Goal: Task Accomplishment & Management: Manage account settings

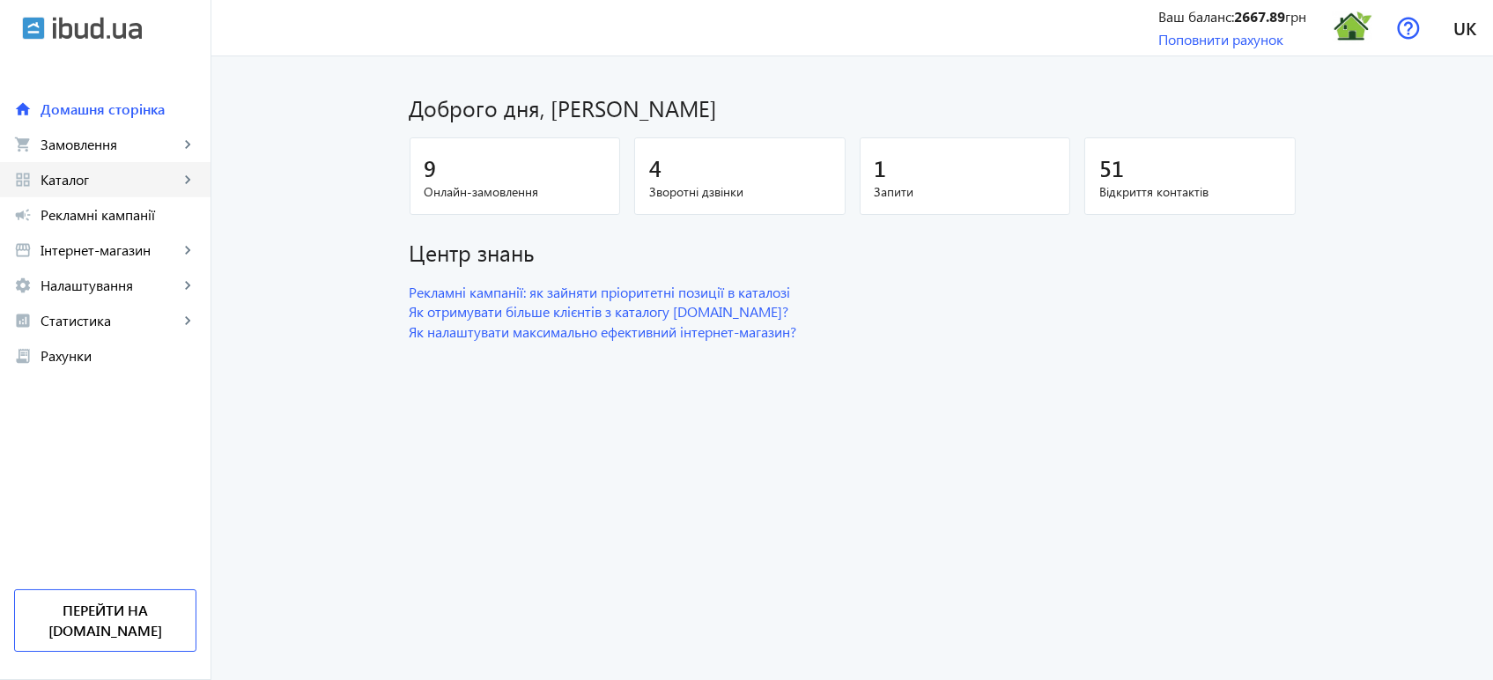
click at [100, 174] on span "Каталог" at bounding box center [110, 180] width 138 height 18
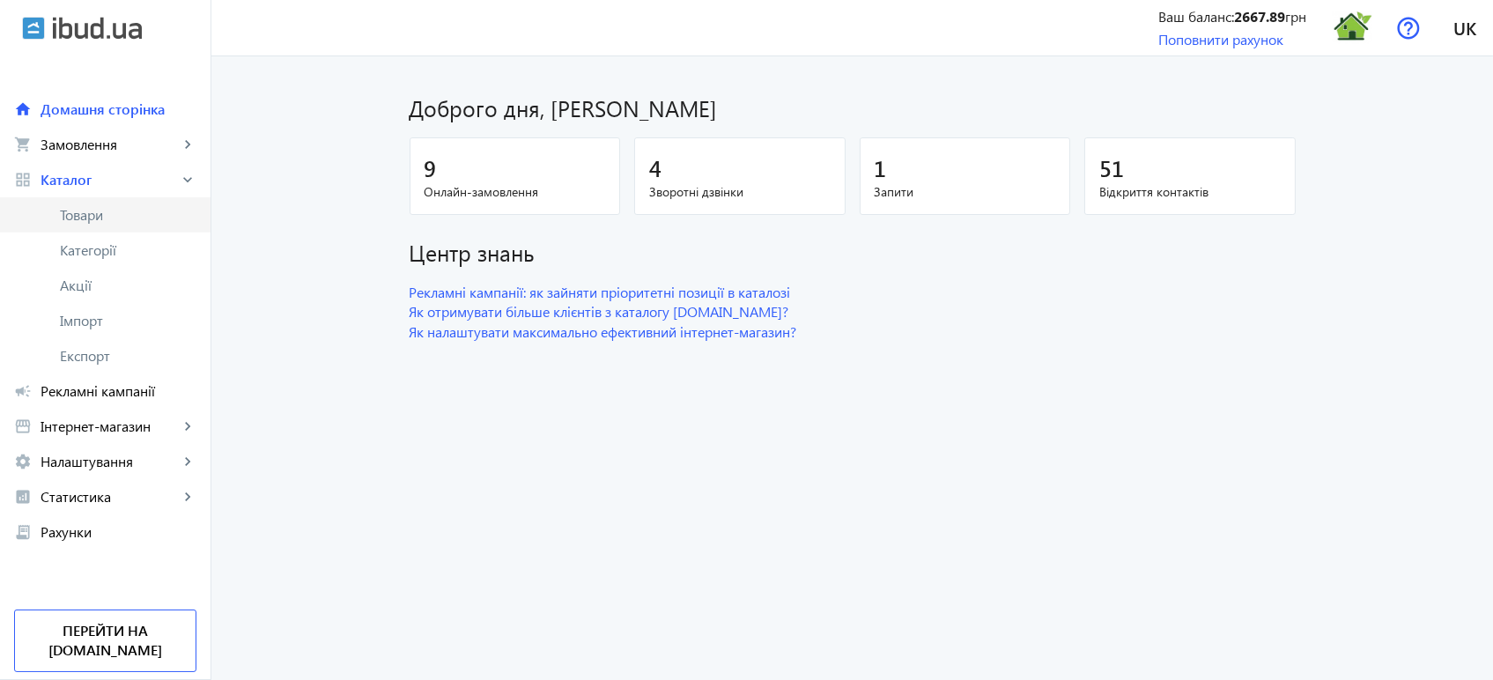
click at [104, 210] on span "Товари" at bounding box center [128, 215] width 137 height 18
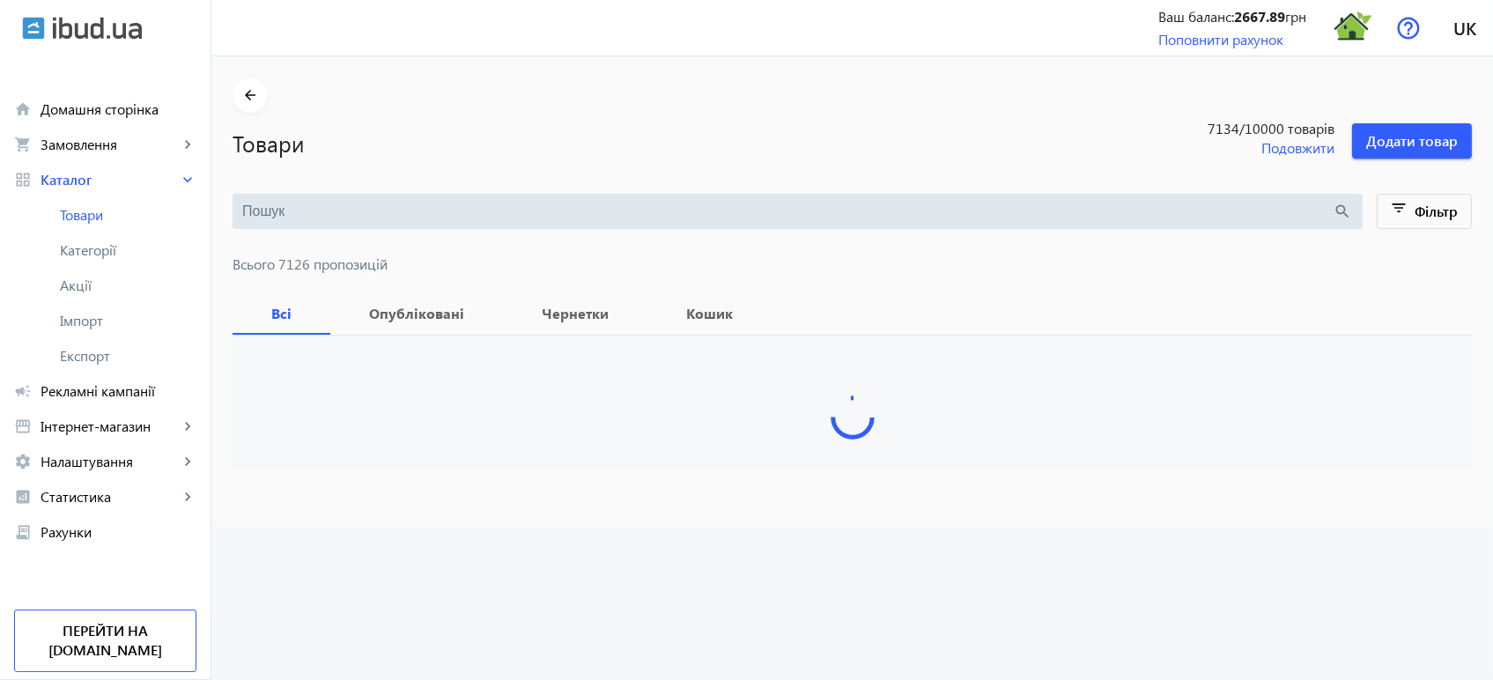
click at [361, 205] on input "search" at bounding box center [787, 211] width 1091 height 19
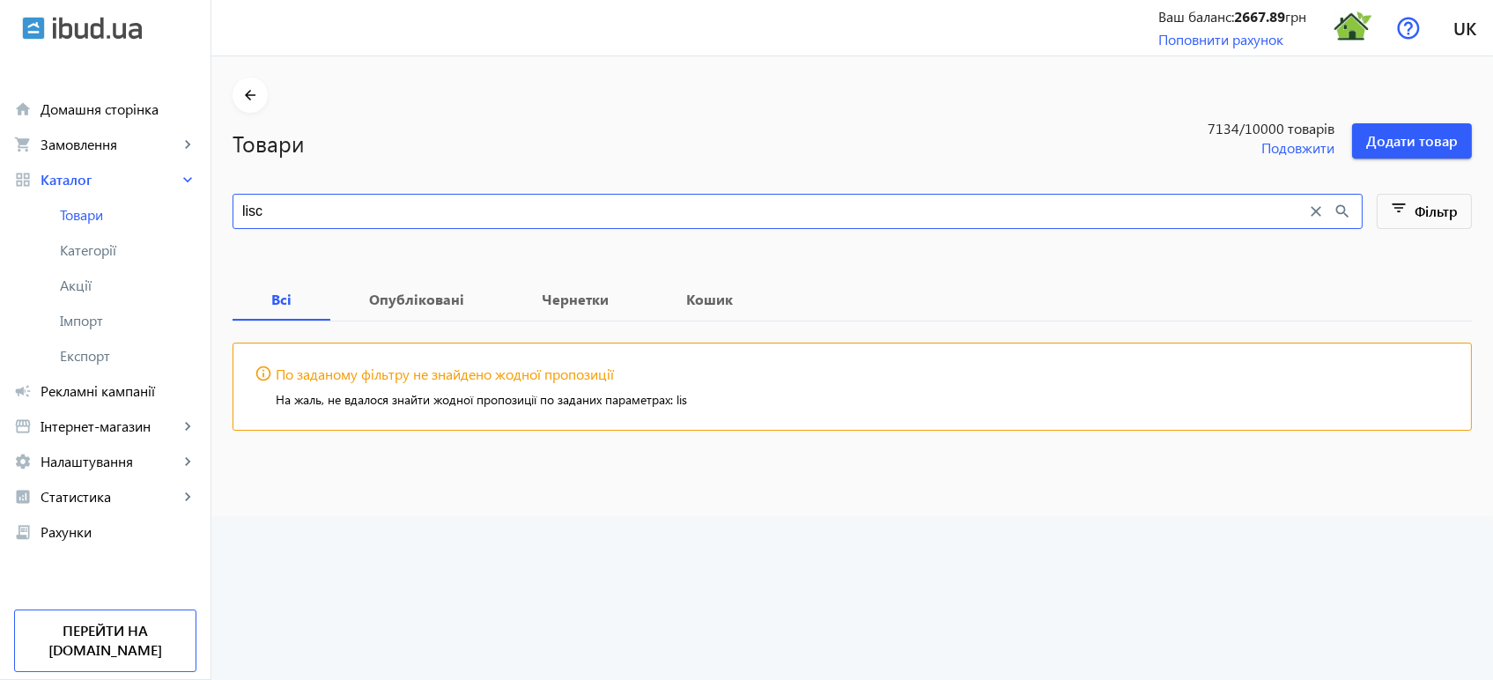
type input "lisc"
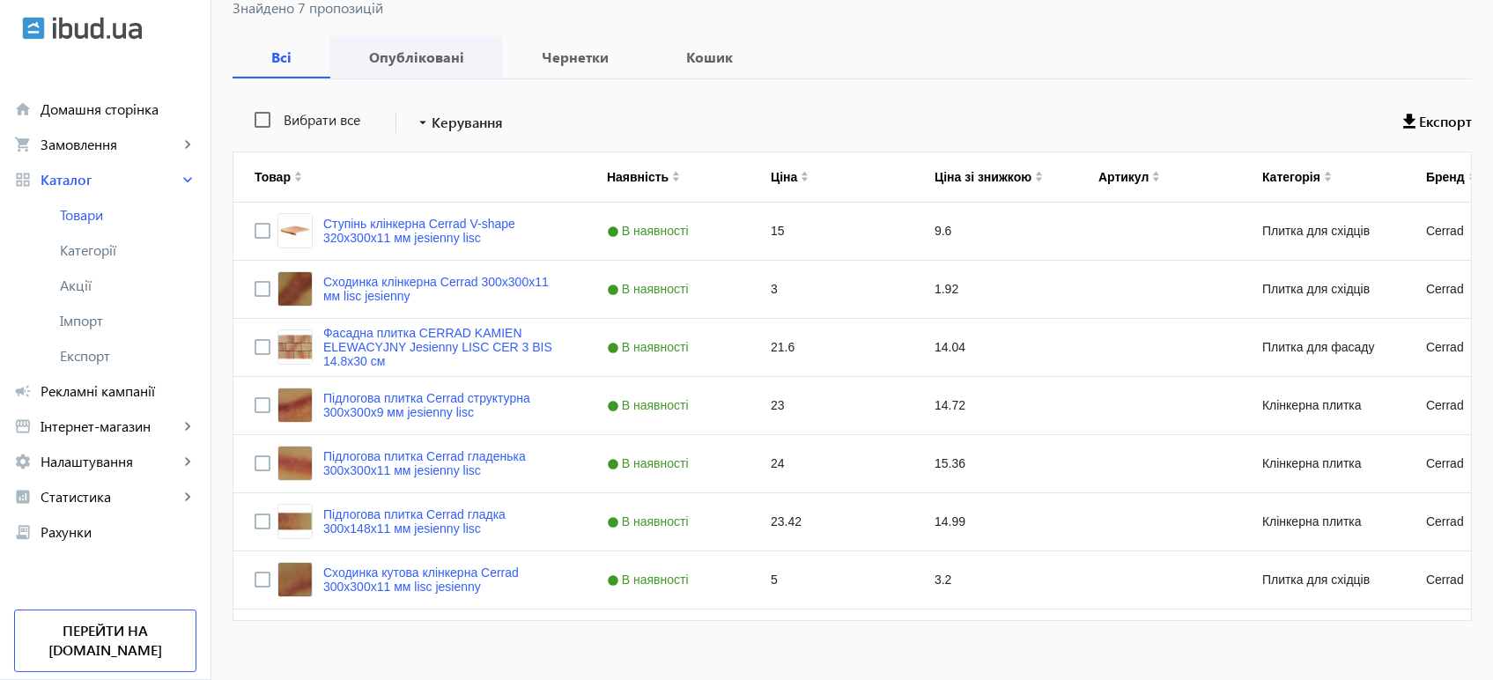
scroll to position [277, 0]
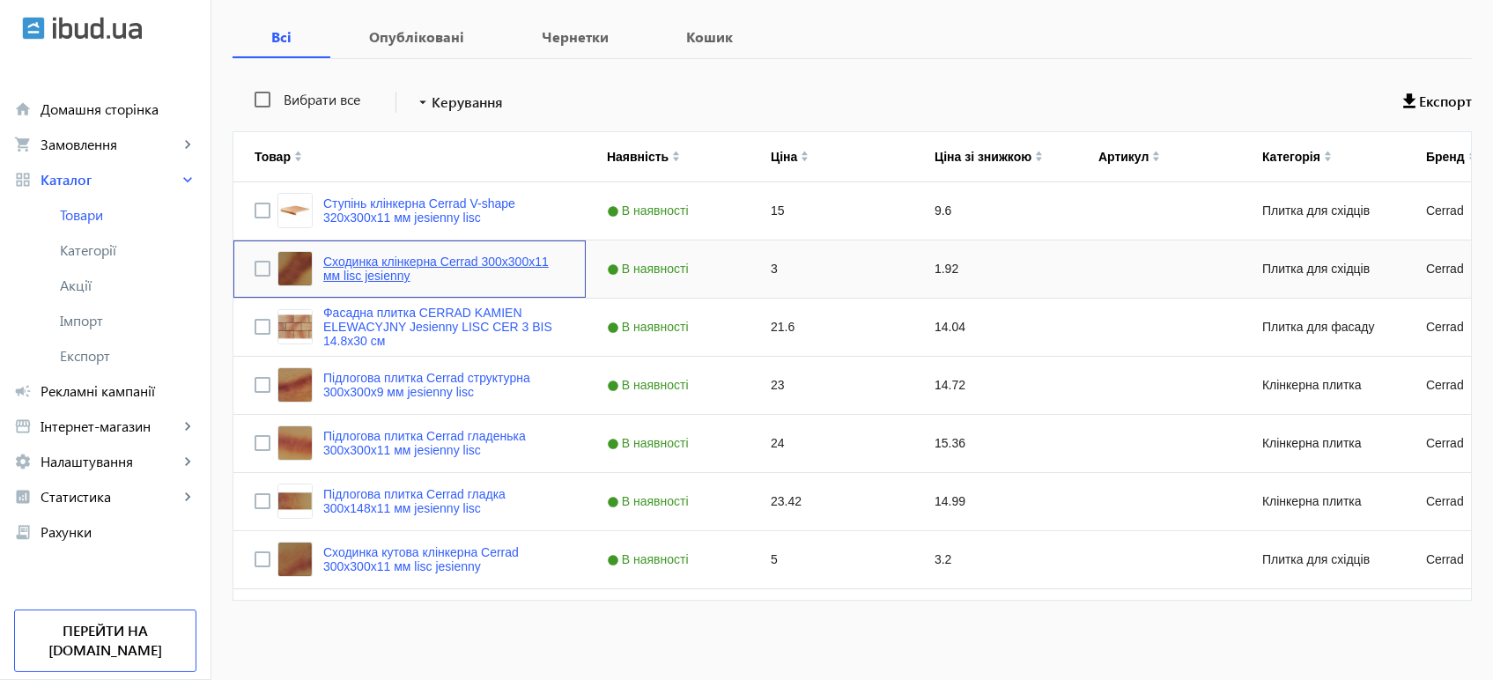
click at [391, 260] on link "Сходинка клінкерна Cerrad 300х300х11 мм lisc jesienny" at bounding box center [443, 269] width 241 height 28
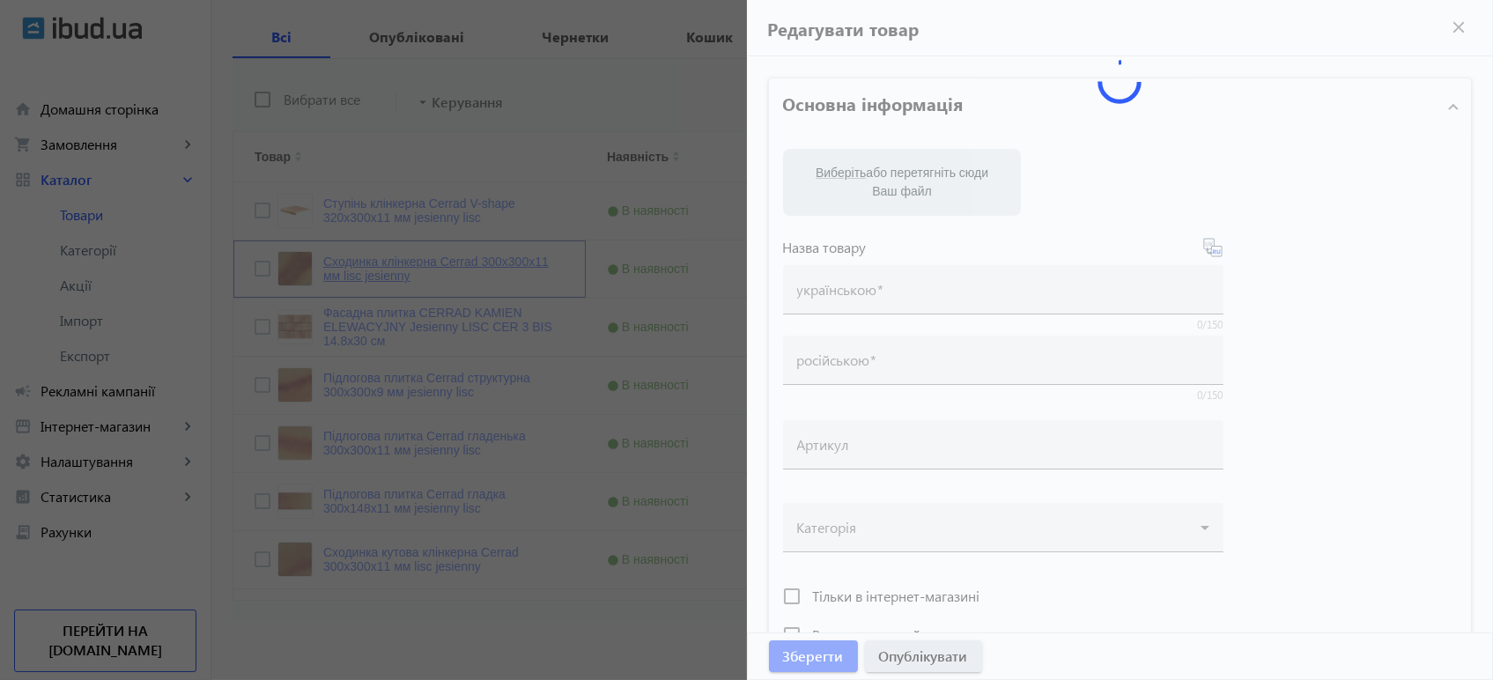
type input "Сходинка клінкерна Cerrad 300х300х11 мм lisc jesienny"
type input "Ступень клинкерная Cerrad 300х300х11 мм lisc jesienny"
type input "3"
type input "10"
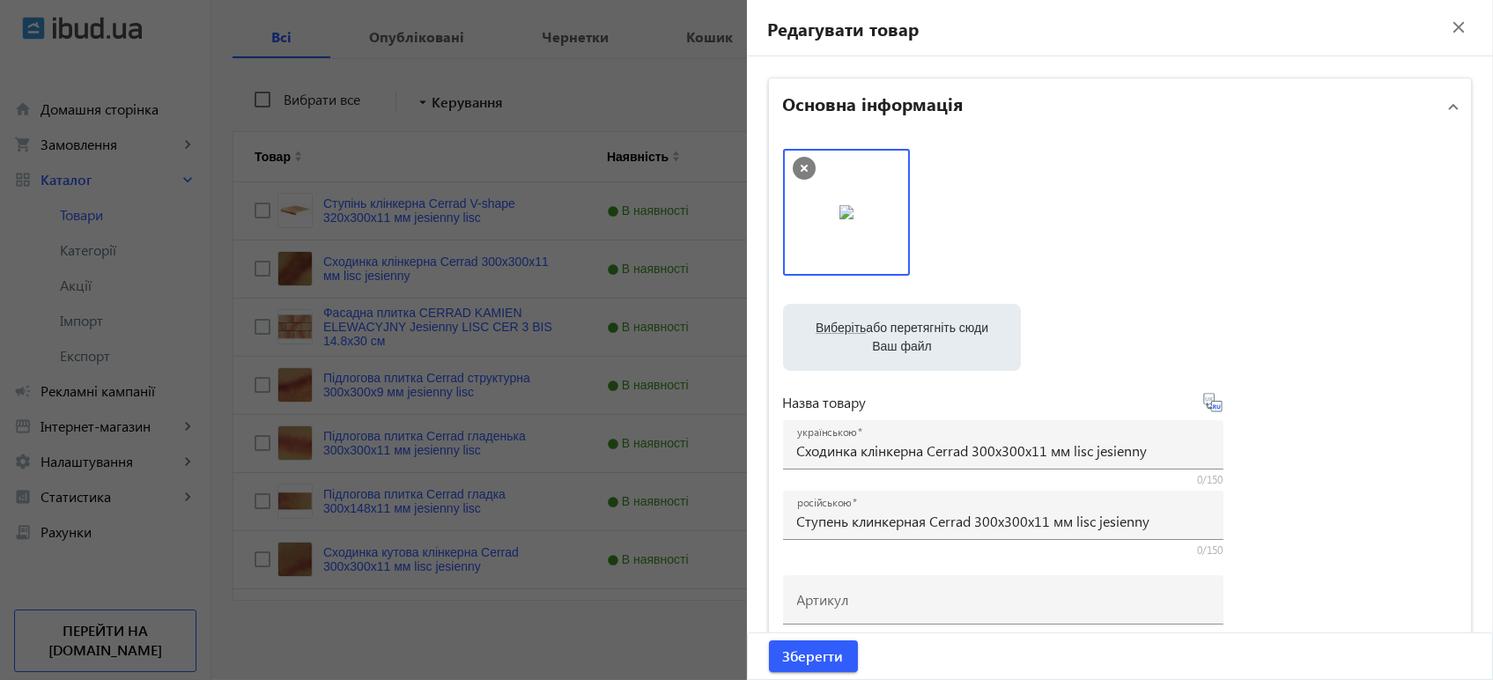
click at [636, 118] on div at bounding box center [746, 340] width 1493 height 680
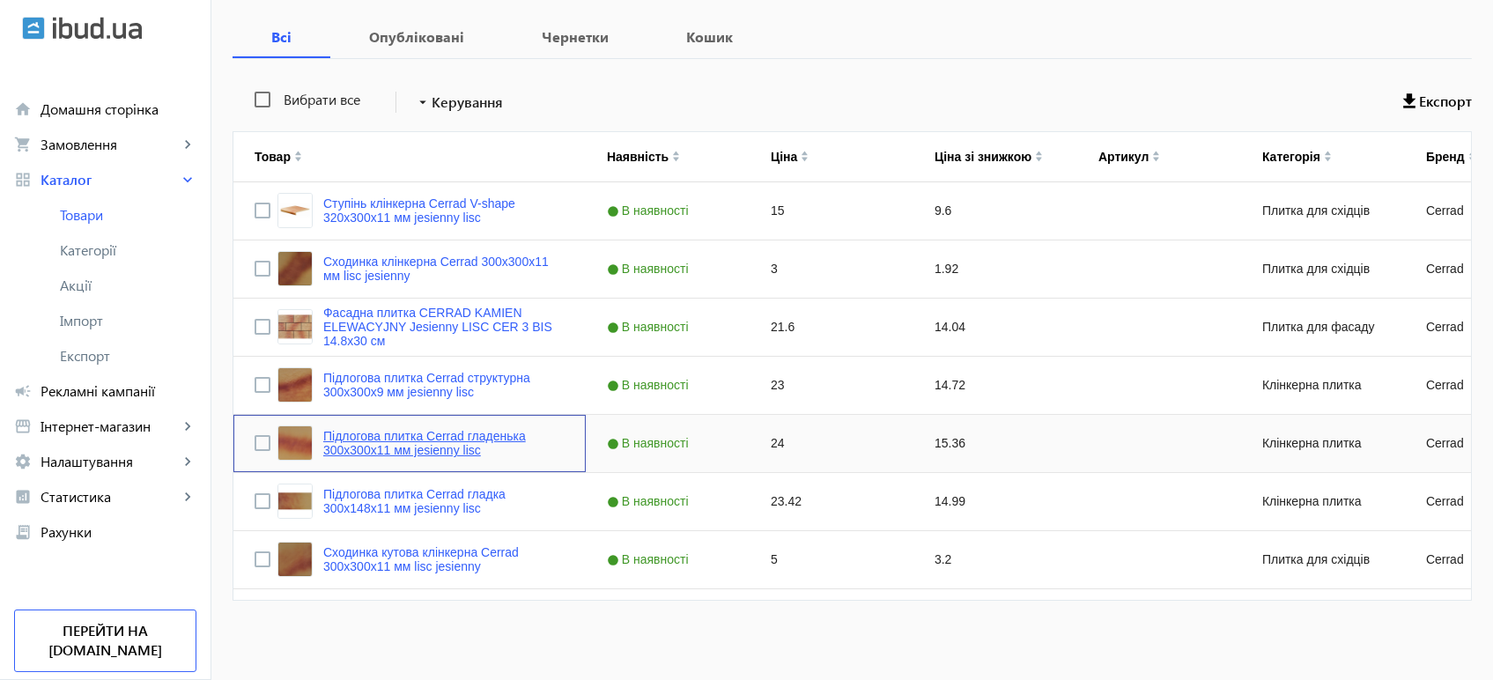
click at [428, 450] on link "Підлогова плитка Cerrad гладенька 300х300х11 мм jesienny lisc" at bounding box center [443, 443] width 241 height 28
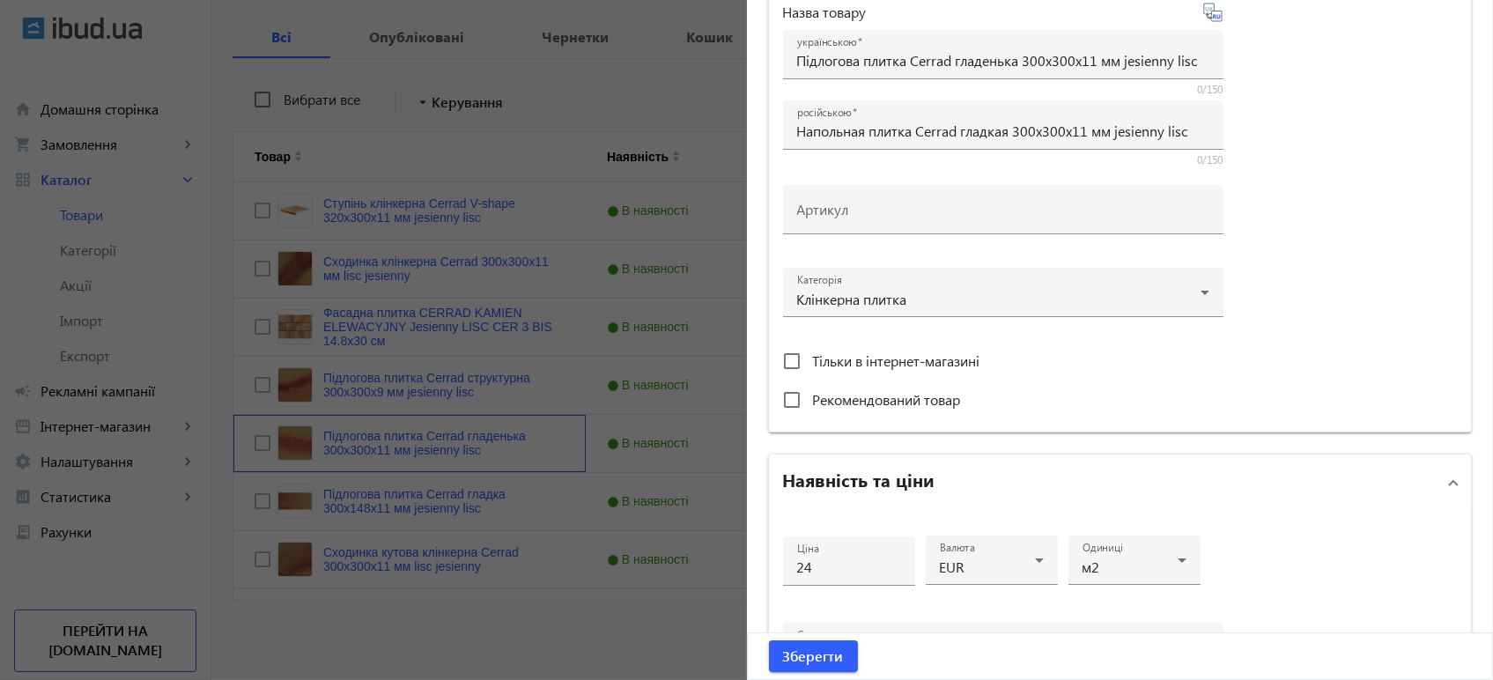
scroll to position [391, 0]
click at [837, 557] on input "24" at bounding box center [849, 566] width 104 height 18
type input "25"
click at [806, 654] on span "Зберегти" at bounding box center [813, 655] width 61 height 19
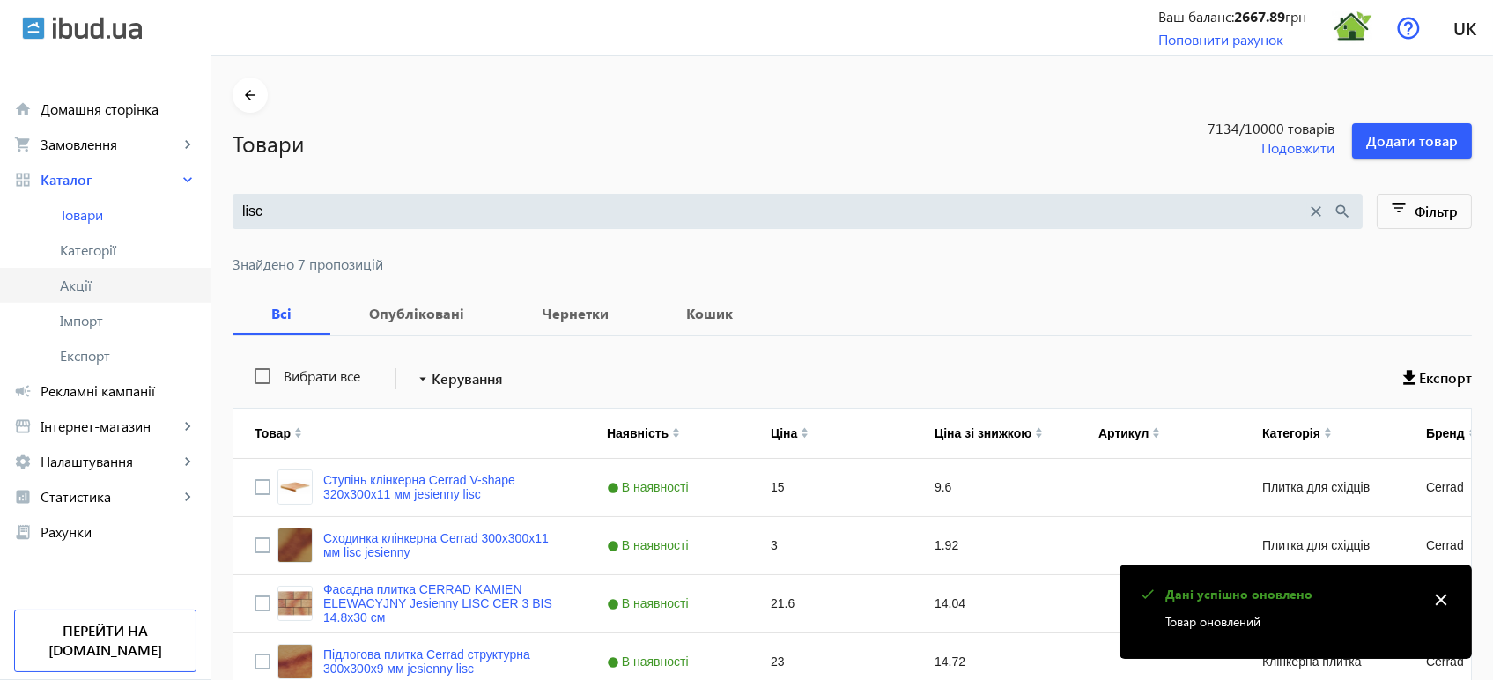
click at [93, 290] on span "Акції" at bounding box center [128, 286] width 137 height 18
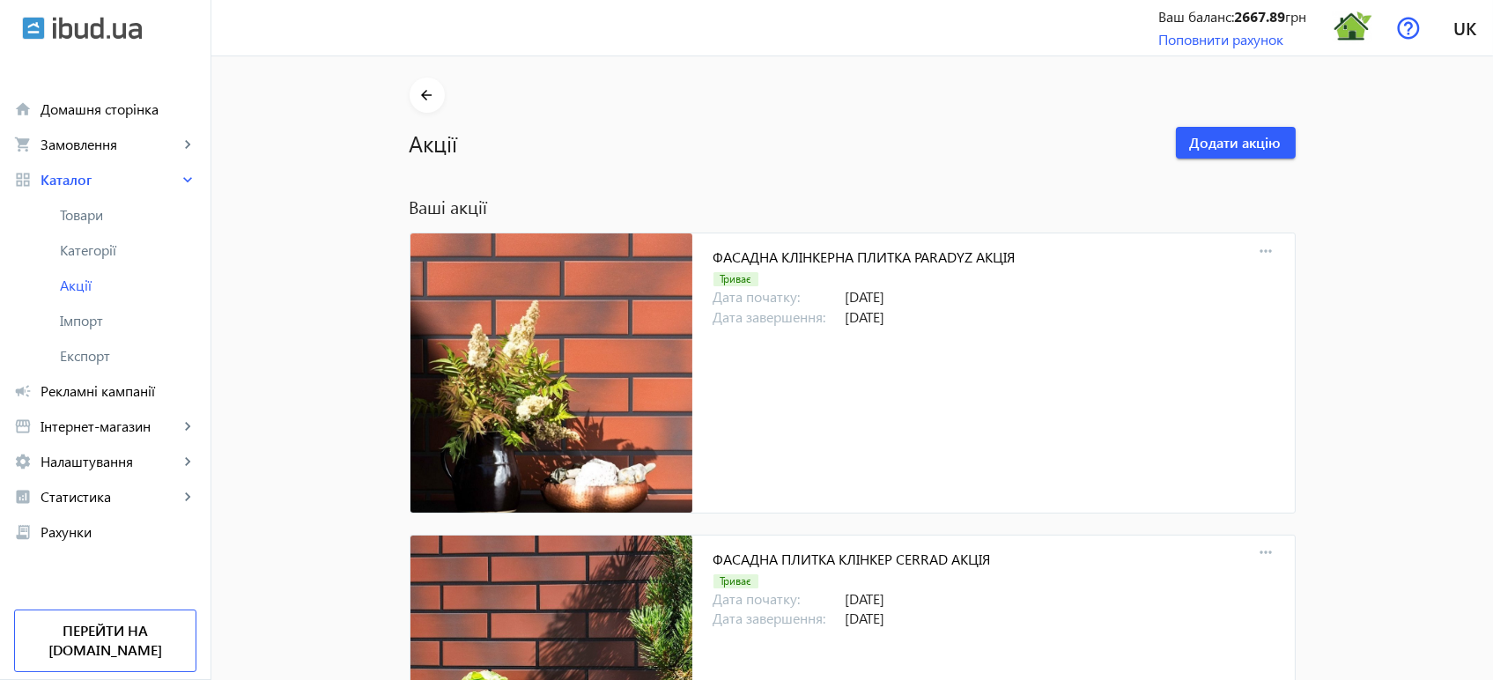
scroll to position [3937, 0]
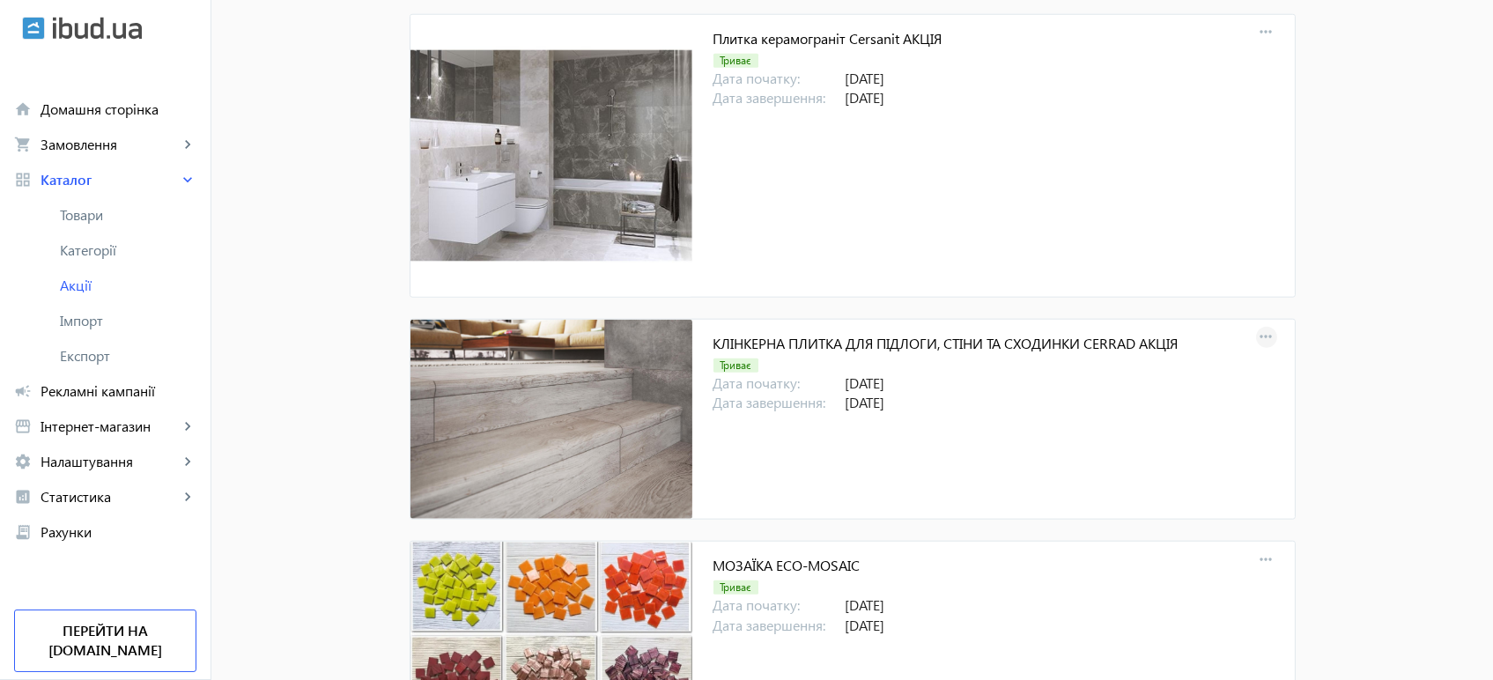
click at [1266, 336] on mat-icon "more_horiz" at bounding box center [1266, 337] width 25 height 25
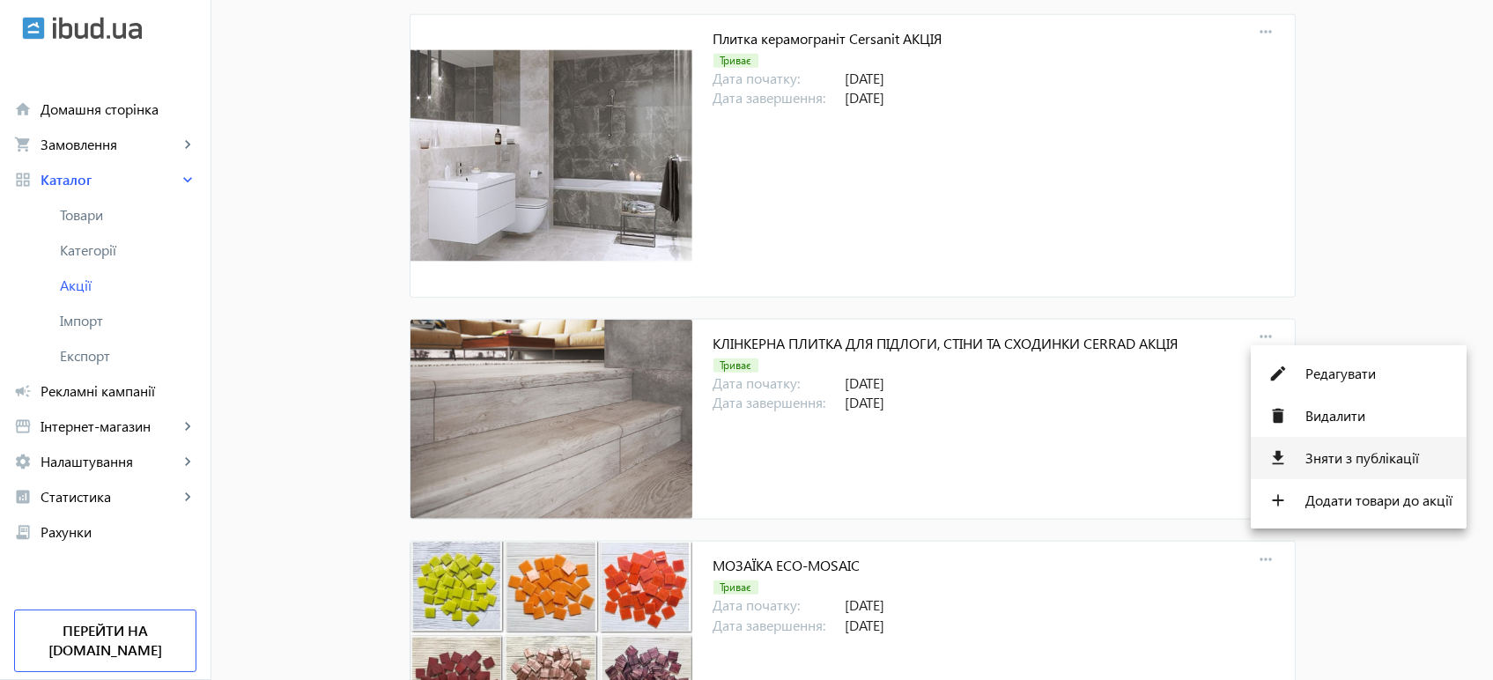
click at [1329, 453] on span "Зняти з публікації" at bounding box center [1378, 458] width 147 height 14
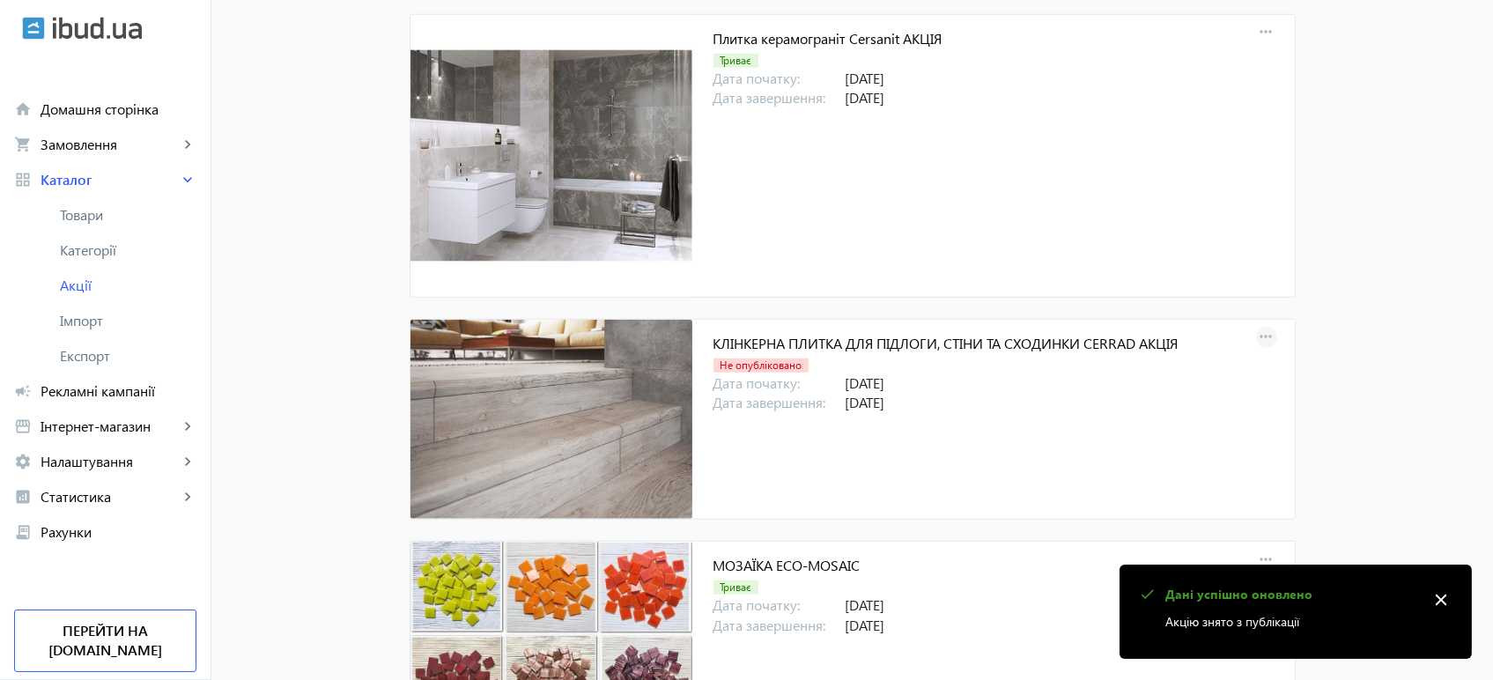
click at [1256, 334] on mat-icon "more_horiz" at bounding box center [1266, 337] width 25 height 25
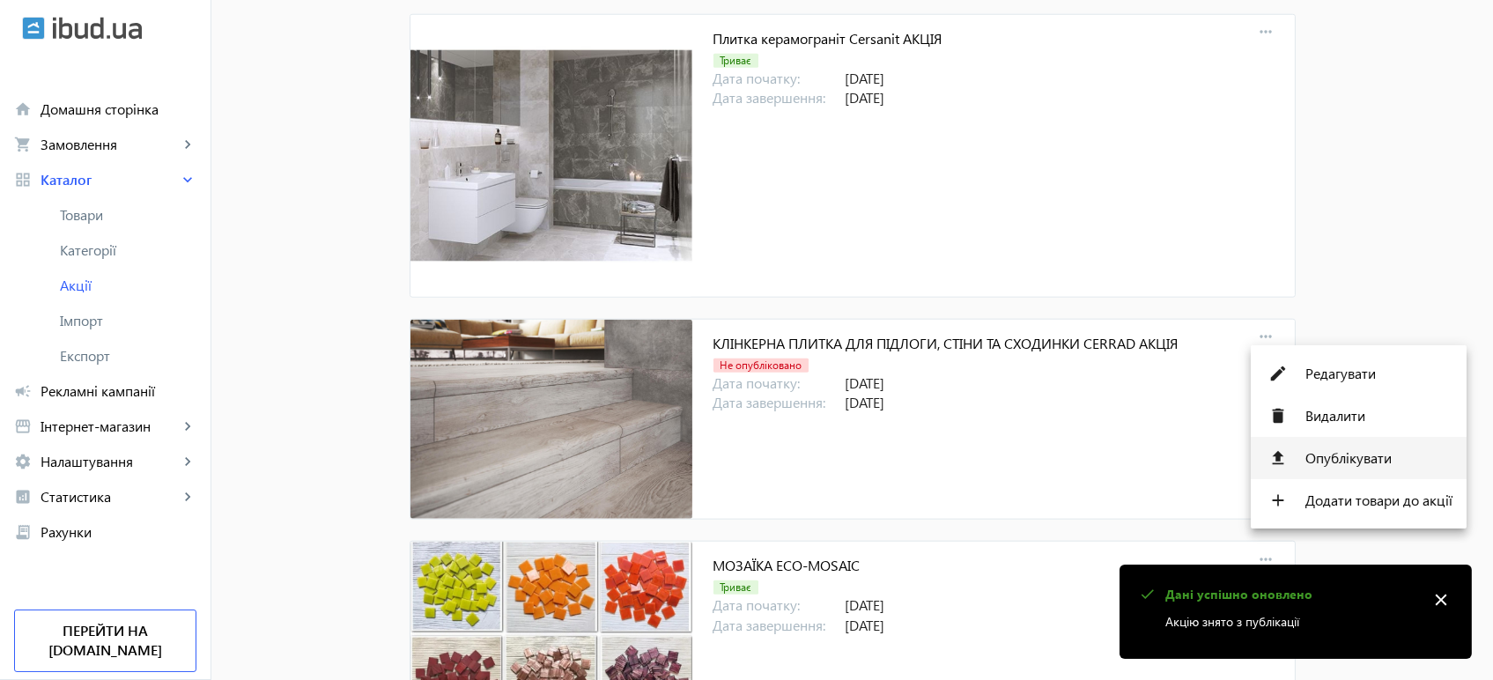
click at [1357, 456] on span "Опублікувати" at bounding box center [1378, 458] width 147 height 14
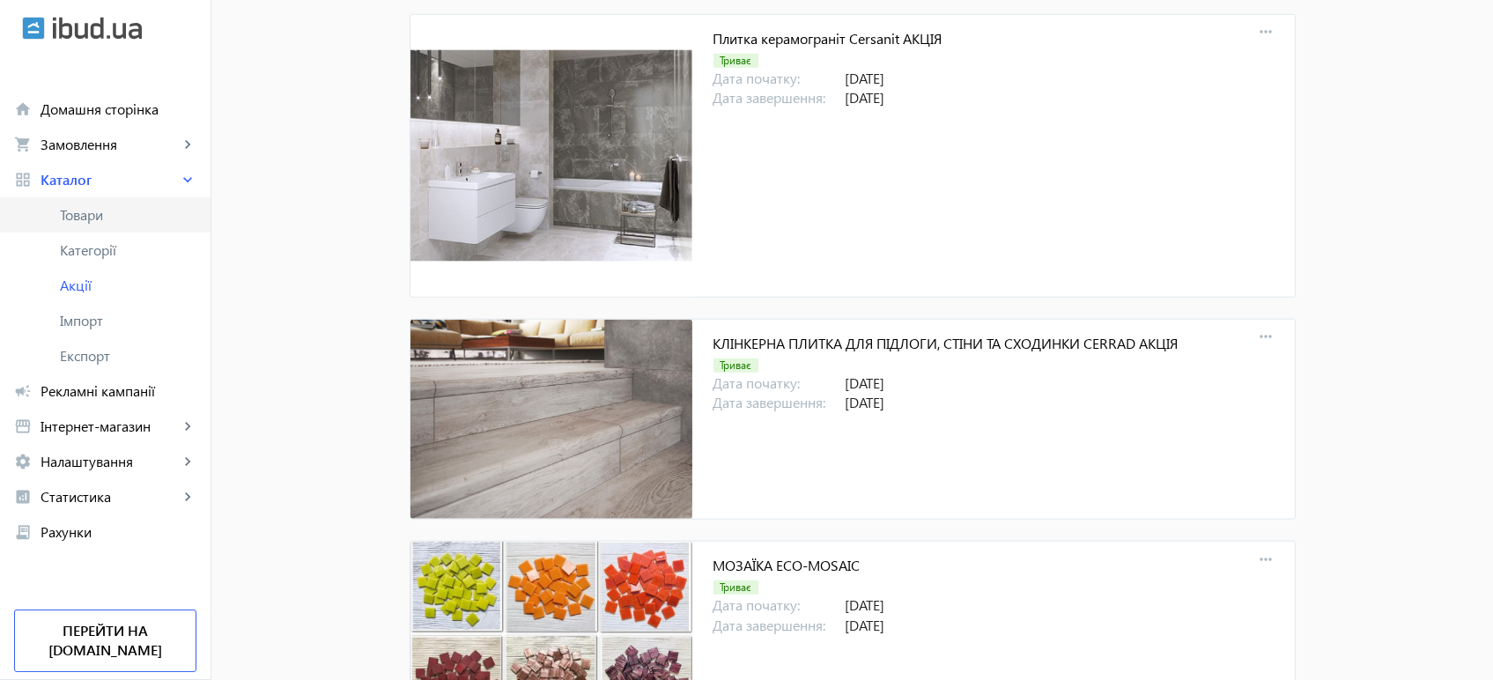
click at [103, 224] on link "Товари" at bounding box center [105, 214] width 210 height 35
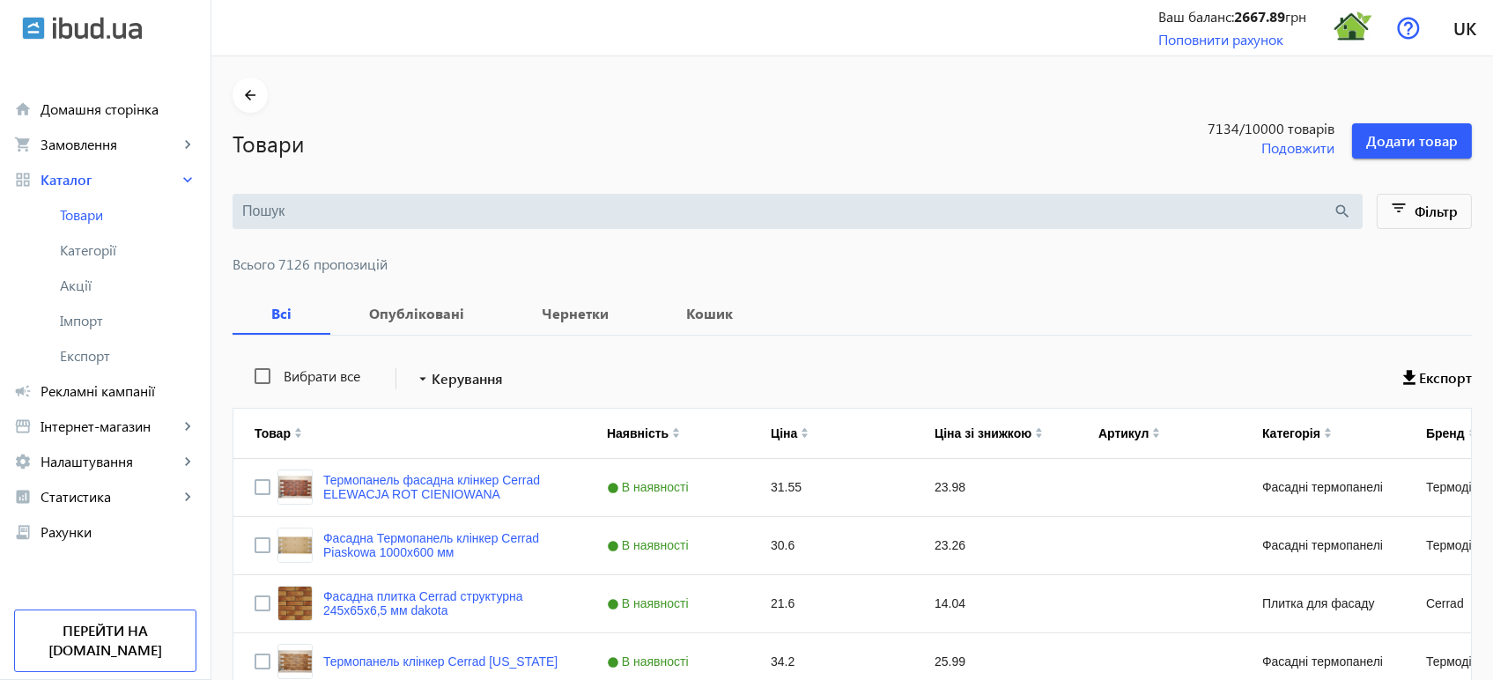
click at [269, 210] on input "search" at bounding box center [787, 211] width 1091 height 19
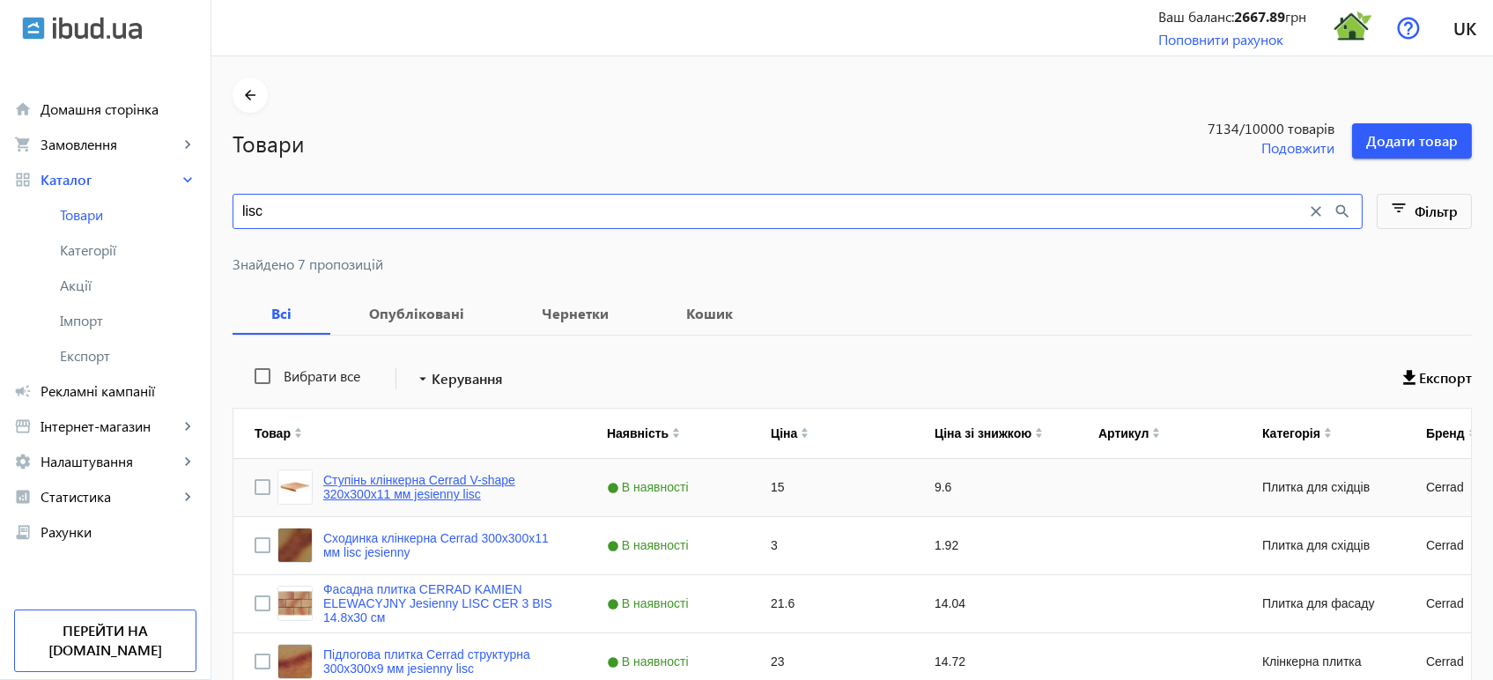
scroll to position [277, 0]
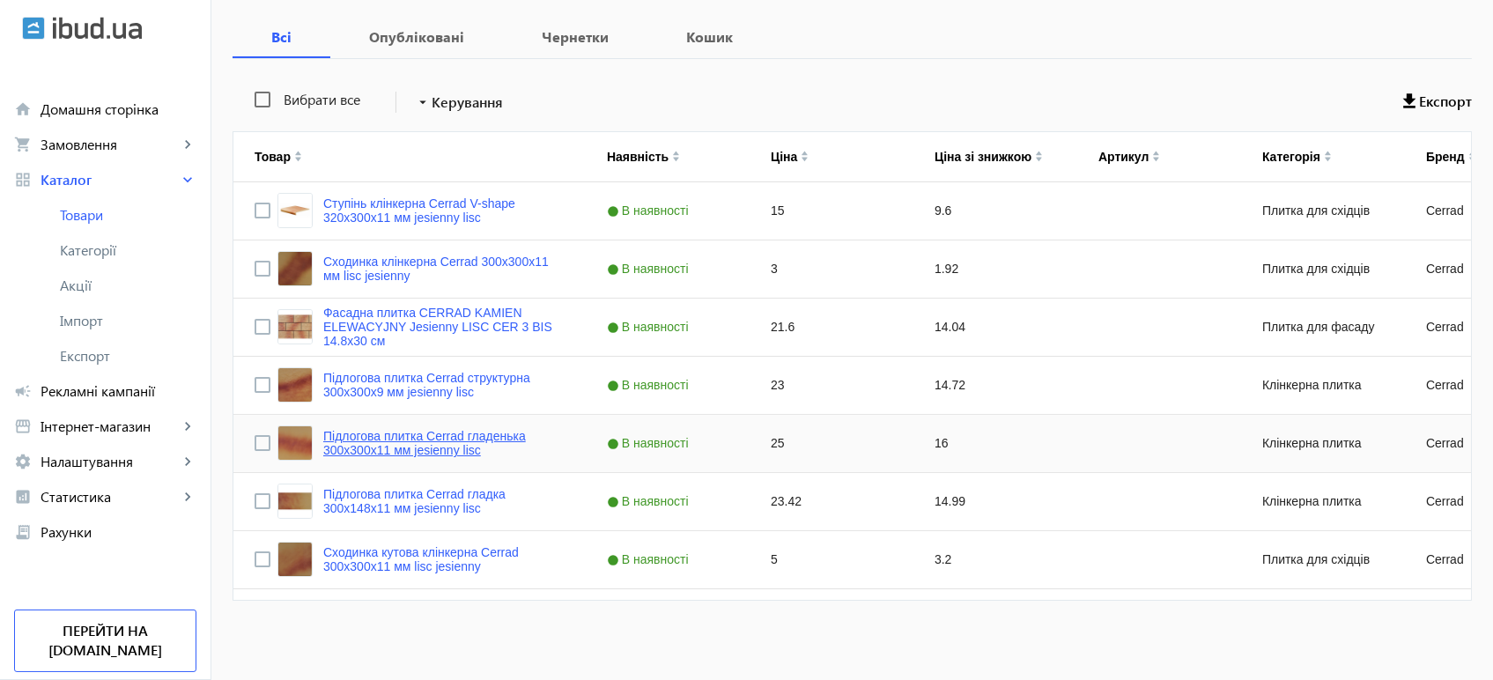
type input "lisc"
click at [420, 443] on link "Підлогова плитка Cerrad гладенька 300х300х11 мм jesienny lisc" at bounding box center [443, 443] width 241 height 28
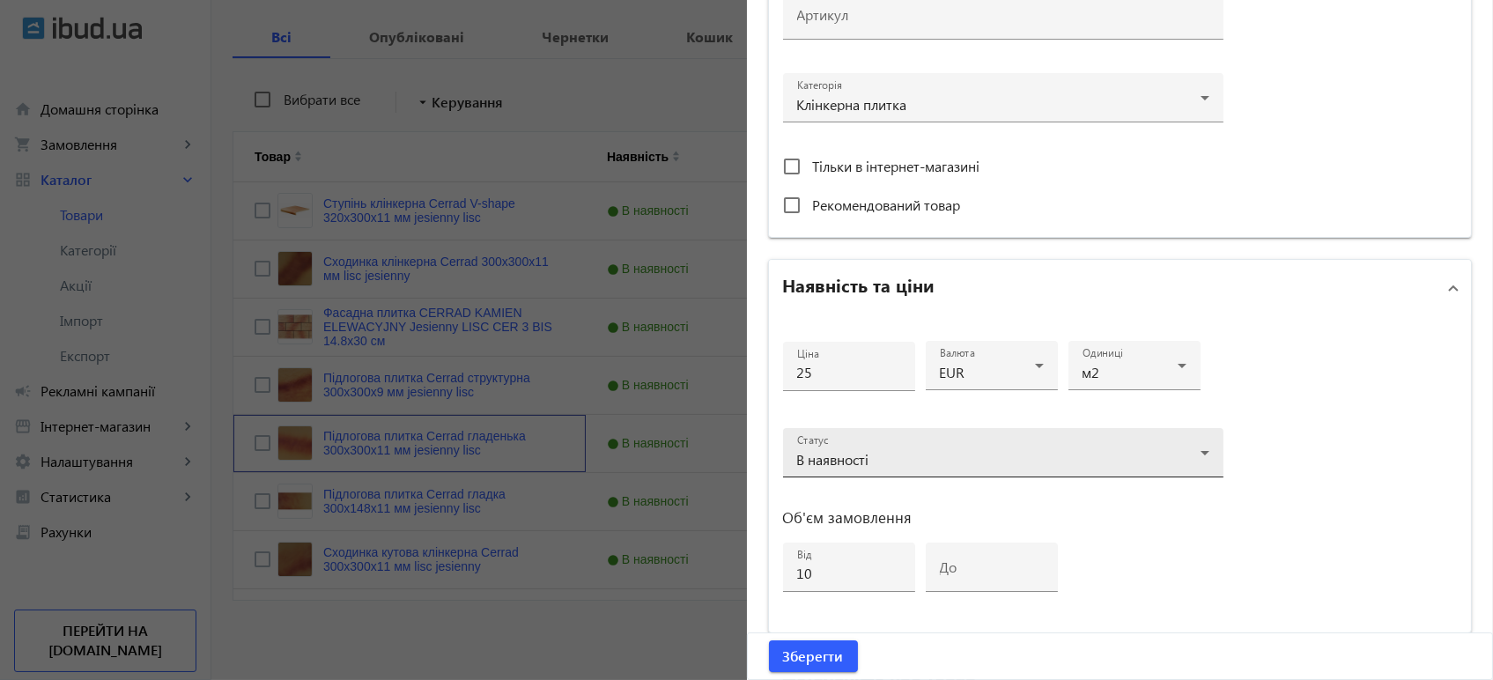
scroll to position [587, 0]
click at [705, 291] on div at bounding box center [746, 340] width 1493 height 680
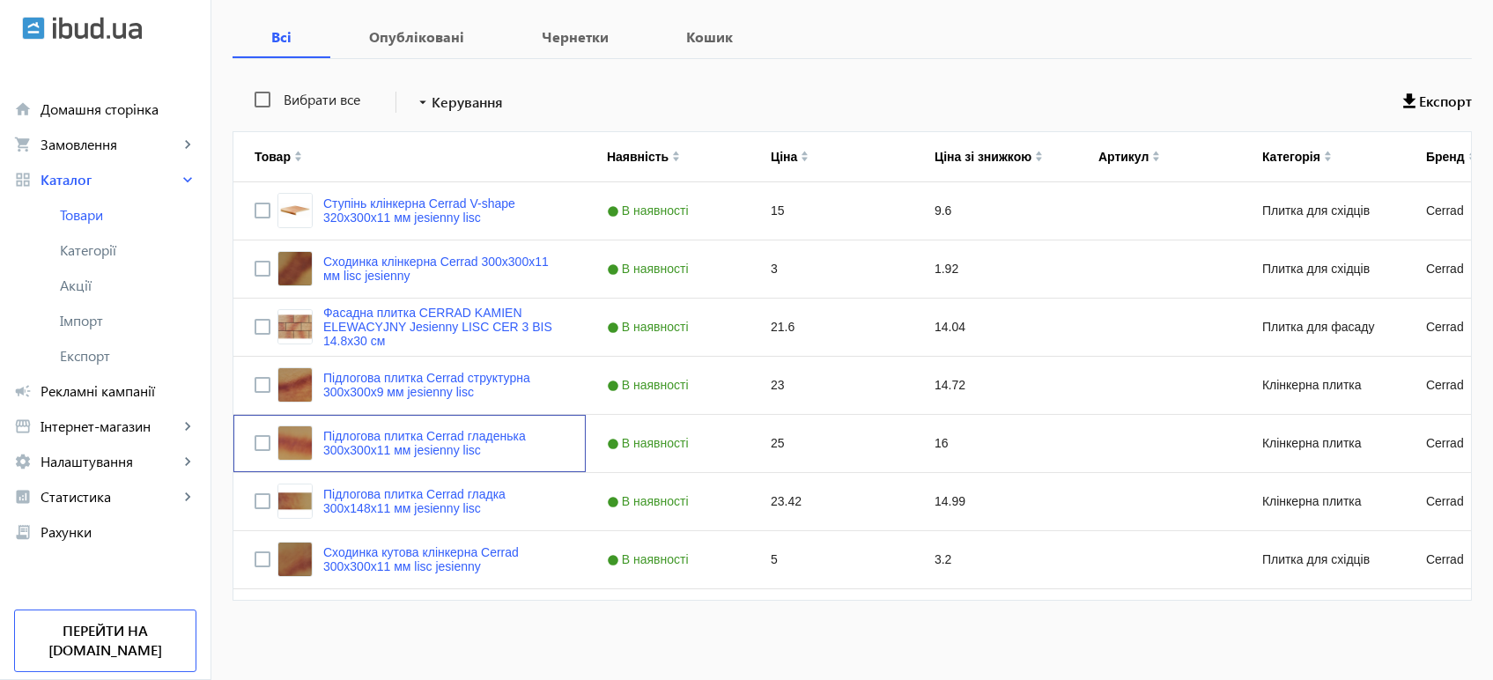
scroll to position [0, 0]
click at [416, 439] on link "Підлогова плитка Cerrad гладенька 300х300х11 мм jesienny lisc" at bounding box center [443, 443] width 241 height 28
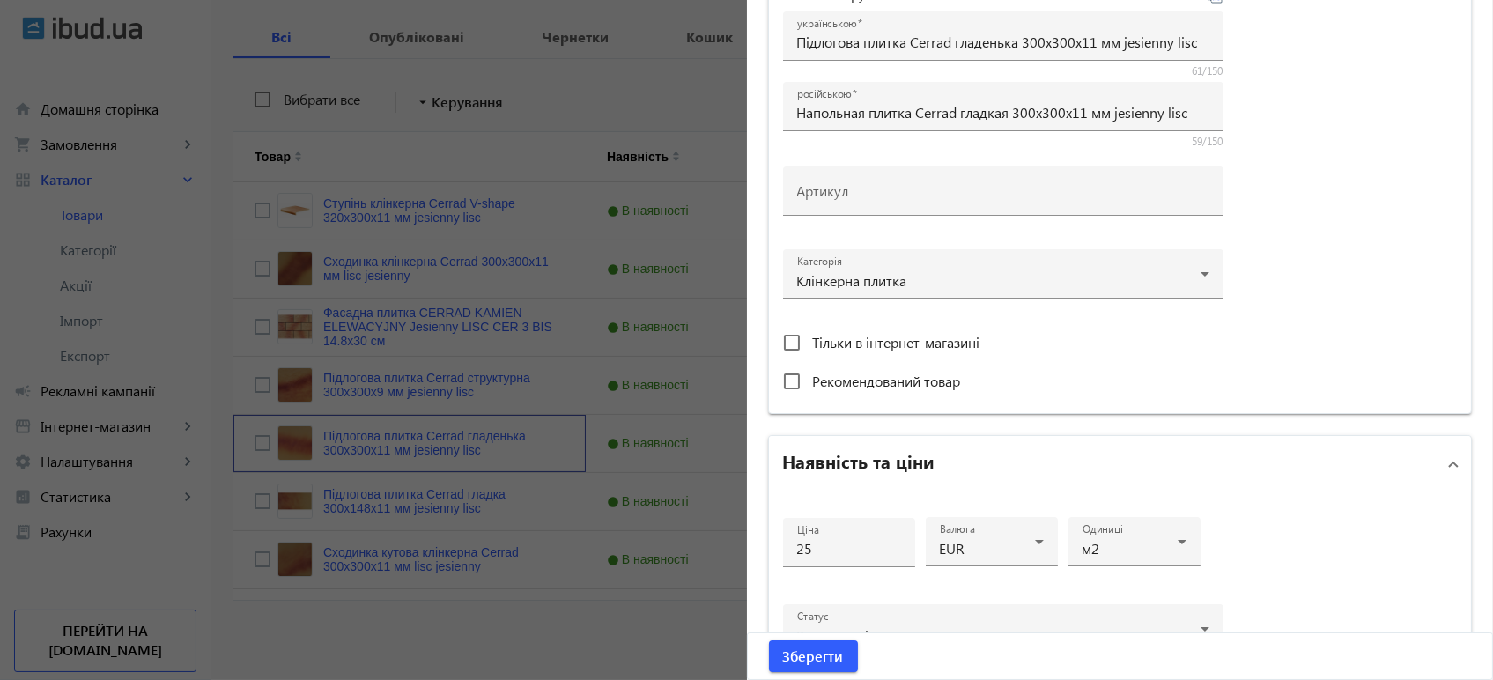
scroll to position [587, 0]
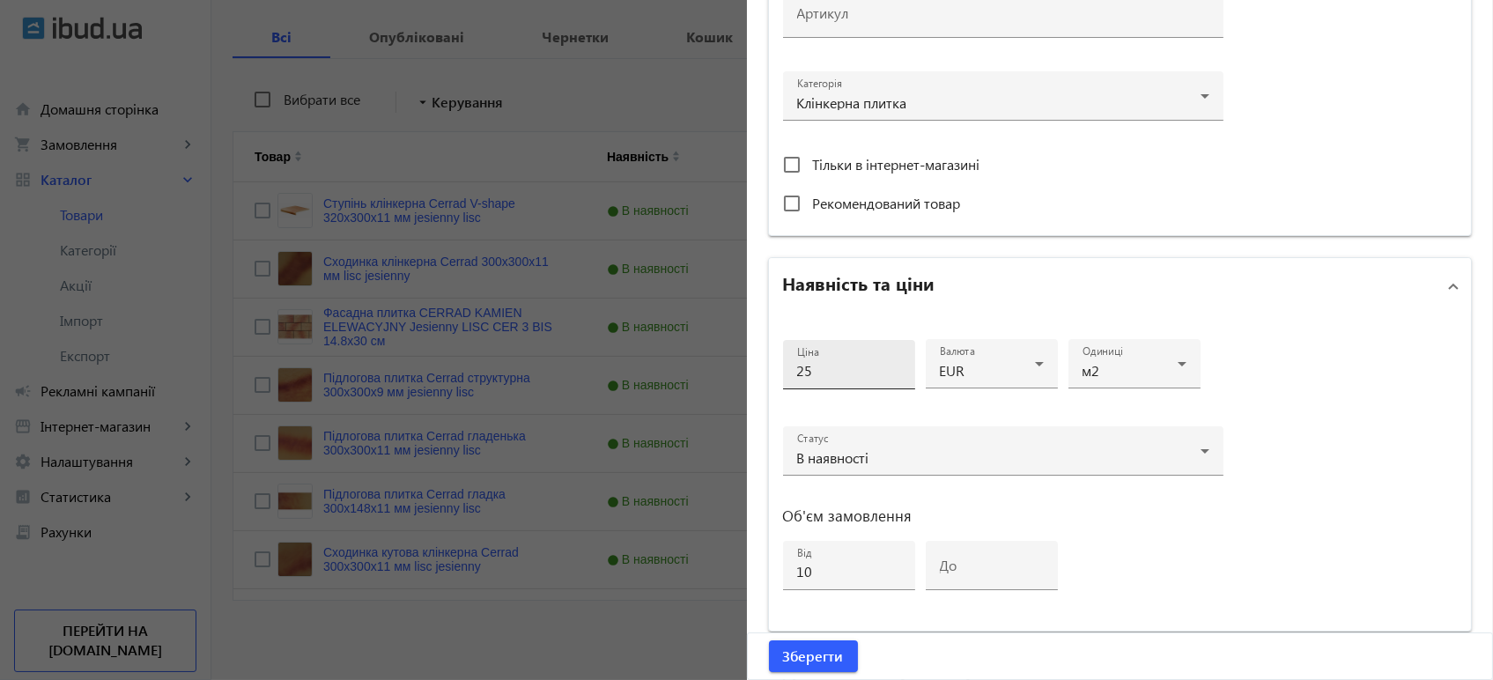
click at [838, 376] on input "25" at bounding box center [849, 370] width 104 height 18
type input "26"
drag, startPoint x: 1168, startPoint y: 585, endPoint x: 1160, endPoint y: 589, distance: 9.1
click at [1168, 585] on div "Ціна 26 Валюта EUR Одиниці м2 Статус В наявності Об'єм замовлення від 10 до" at bounding box center [1003, 472] width 440 height 288
click at [805, 647] on span "Зберегти" at bounding box center [813, 655] width 61 height 19
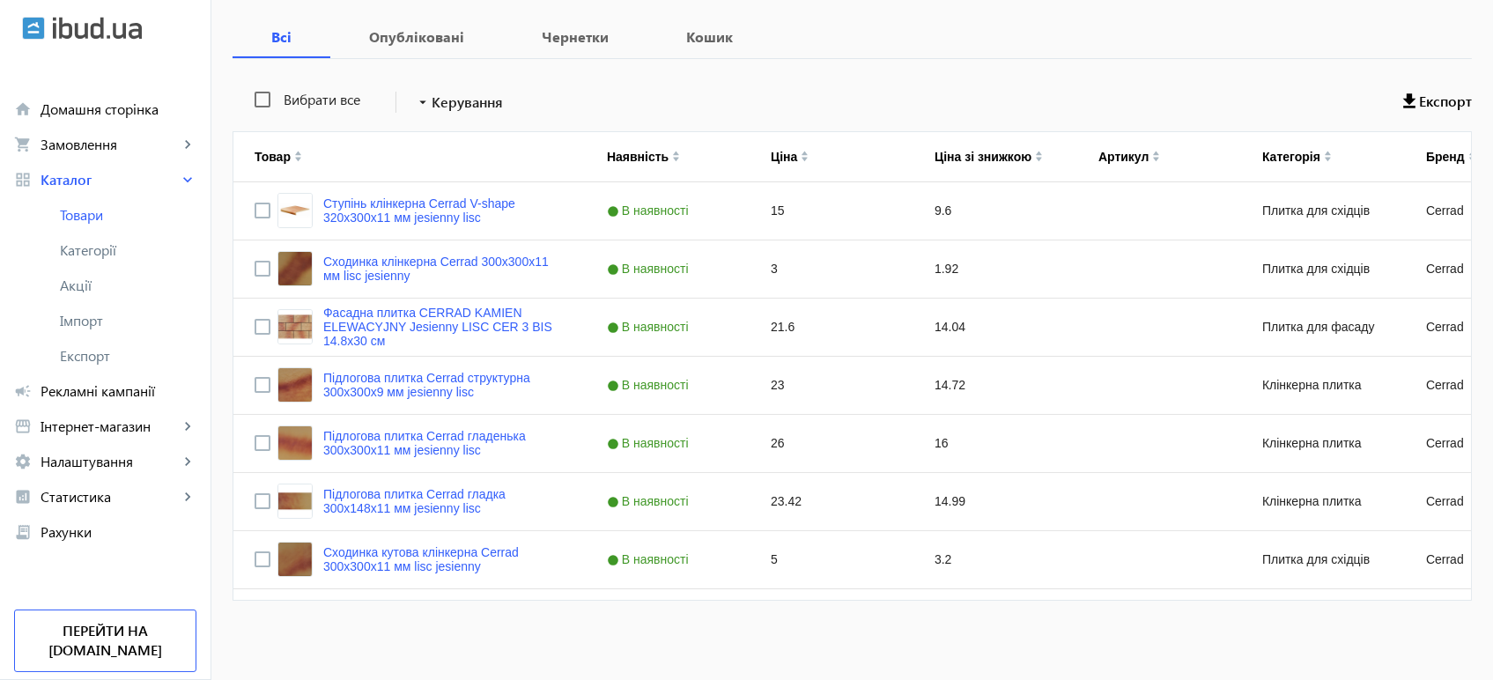
scroll to position [0, 0]
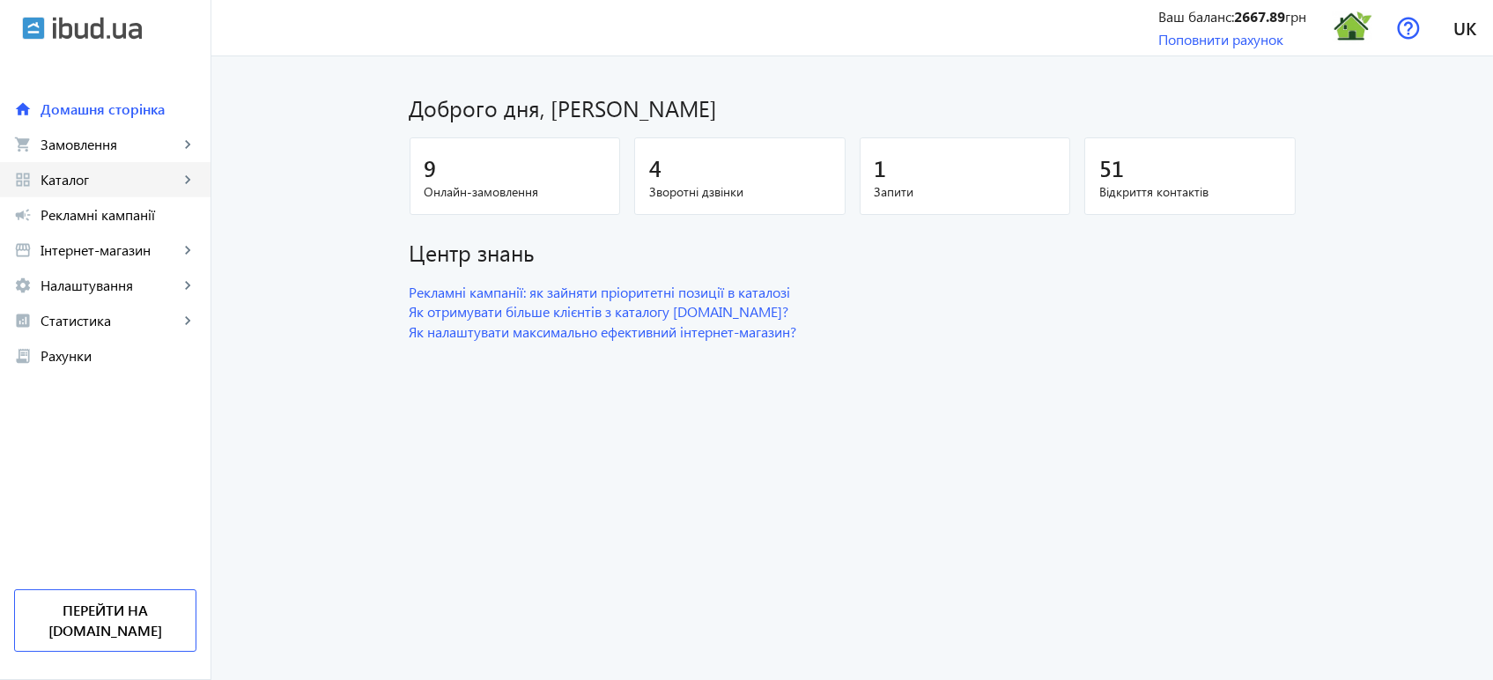
click at [108, 185] on span "Каталог" at bounding box center [110, 180] width 138 height 18
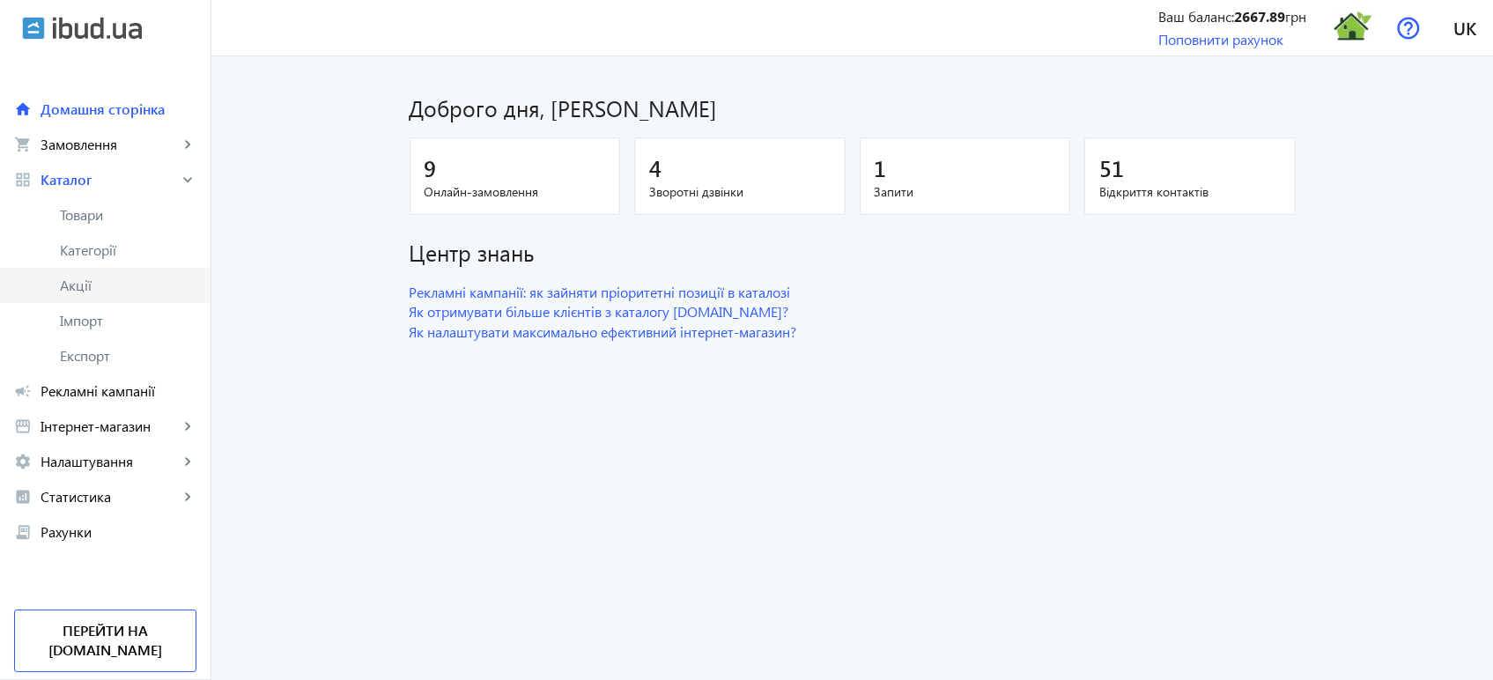
click at [92, 288] on span "Акції" at bounding box center [128, 286] width 137 height 18
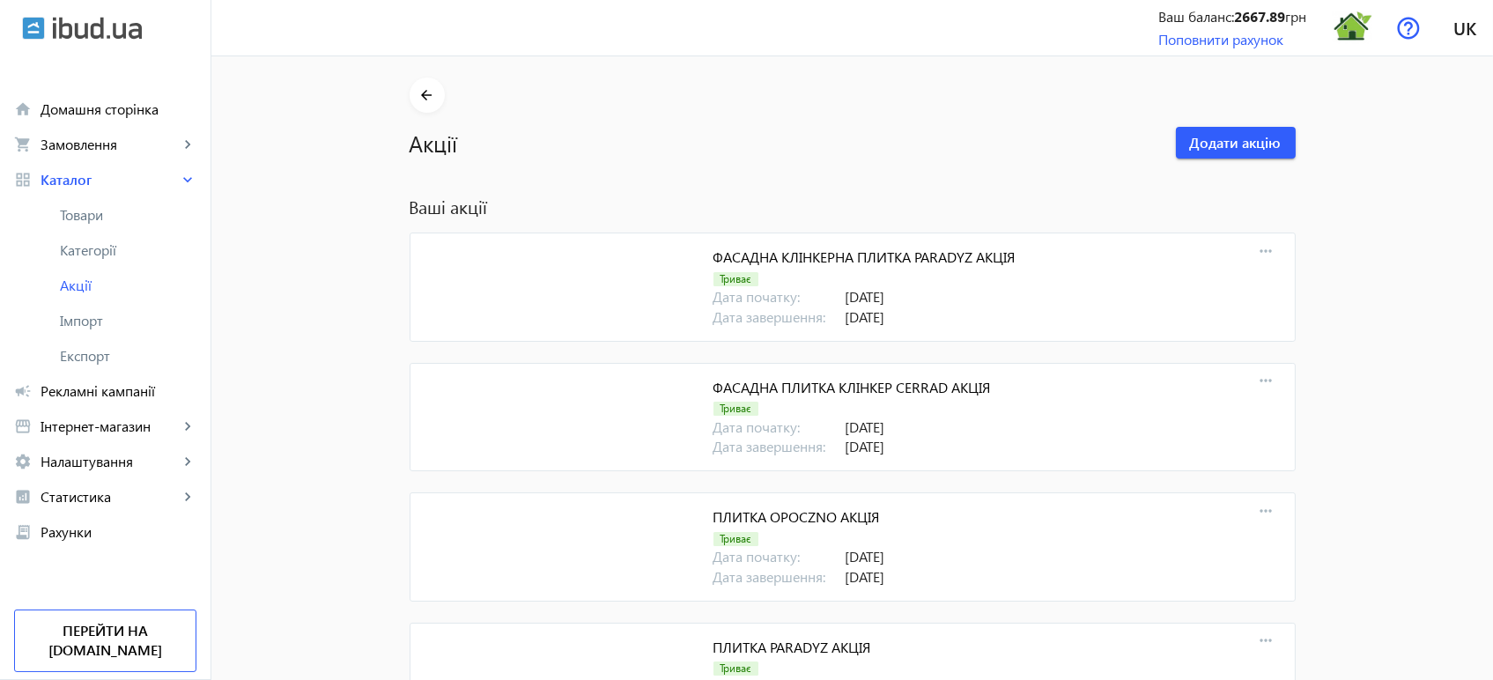
scroll to position [3937, 0]
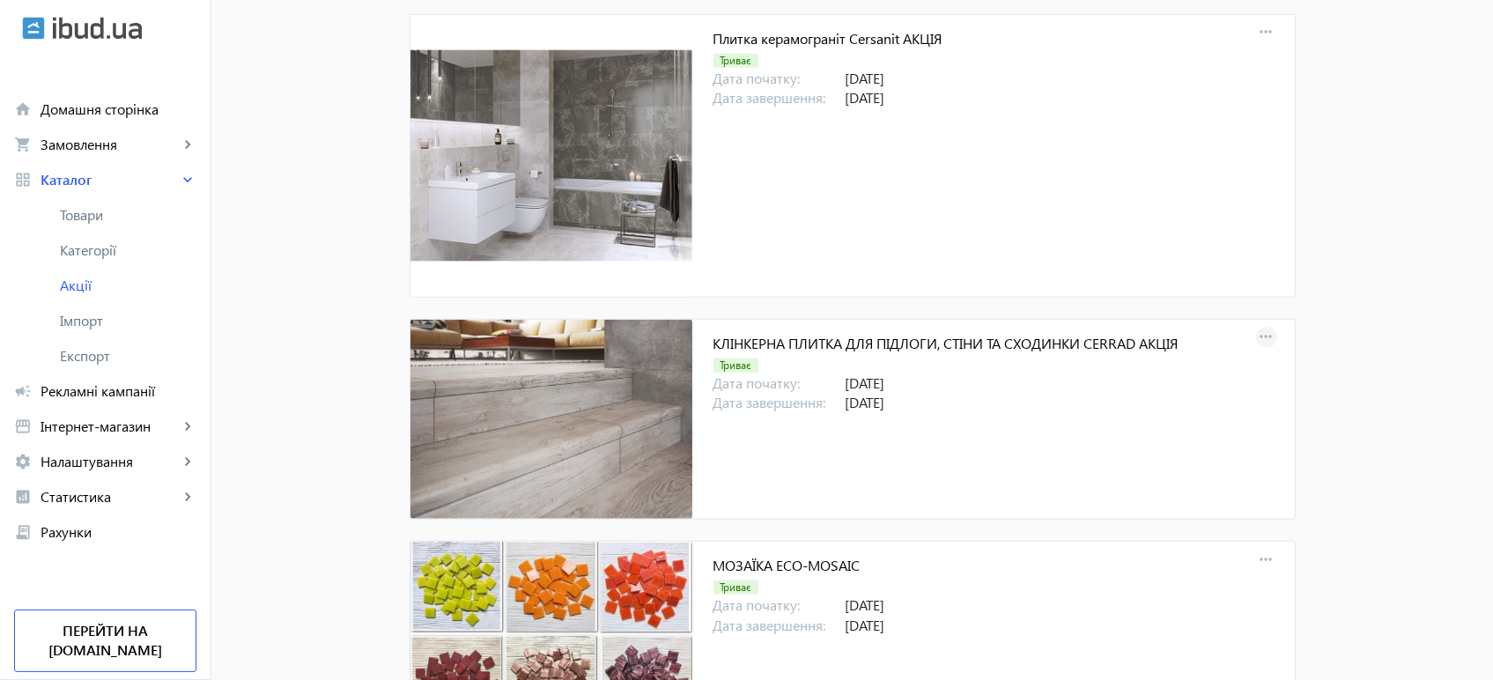
click at [1260, 330] on mat-icon "more_horiz" at bounding box center [1266, 337] width 25 height 25
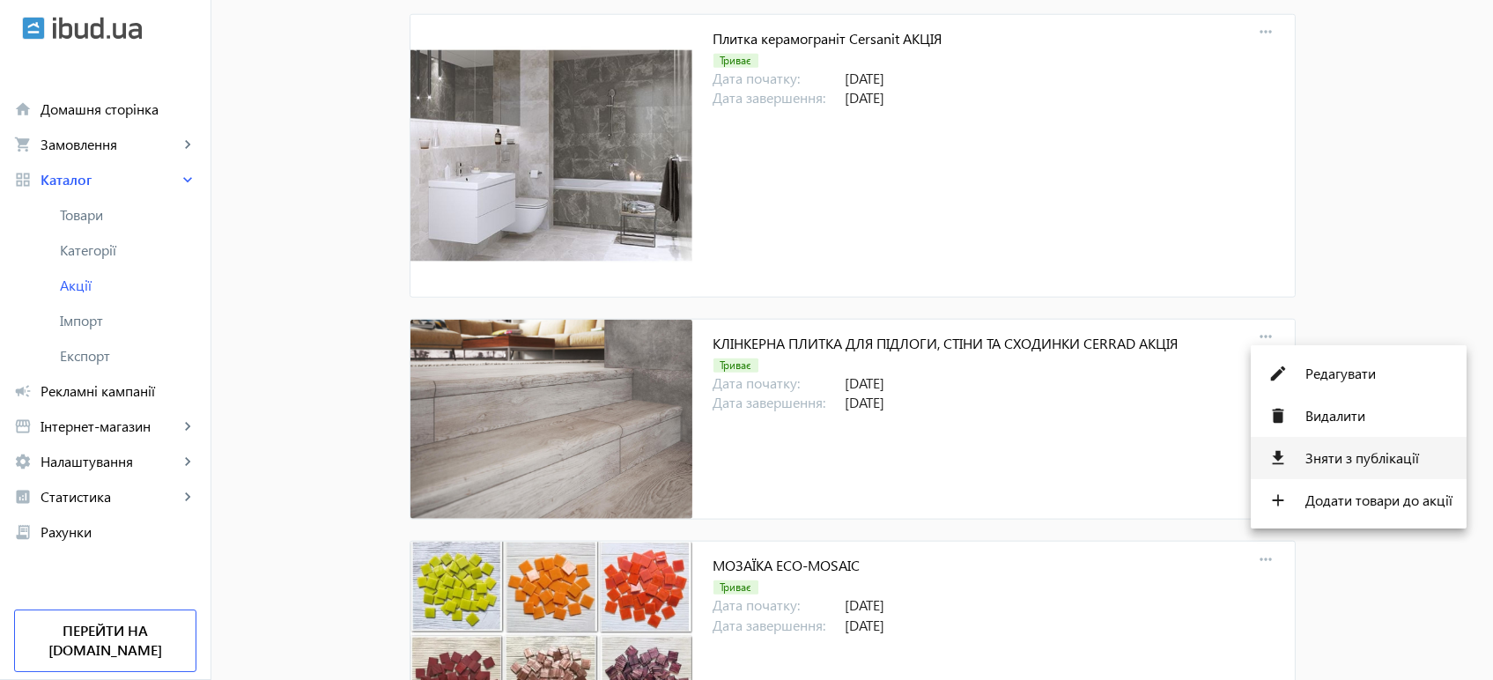
click at [1336, 455] on span "Зняти з публікації" at bounding box center [1378, 458] width 147 height 14
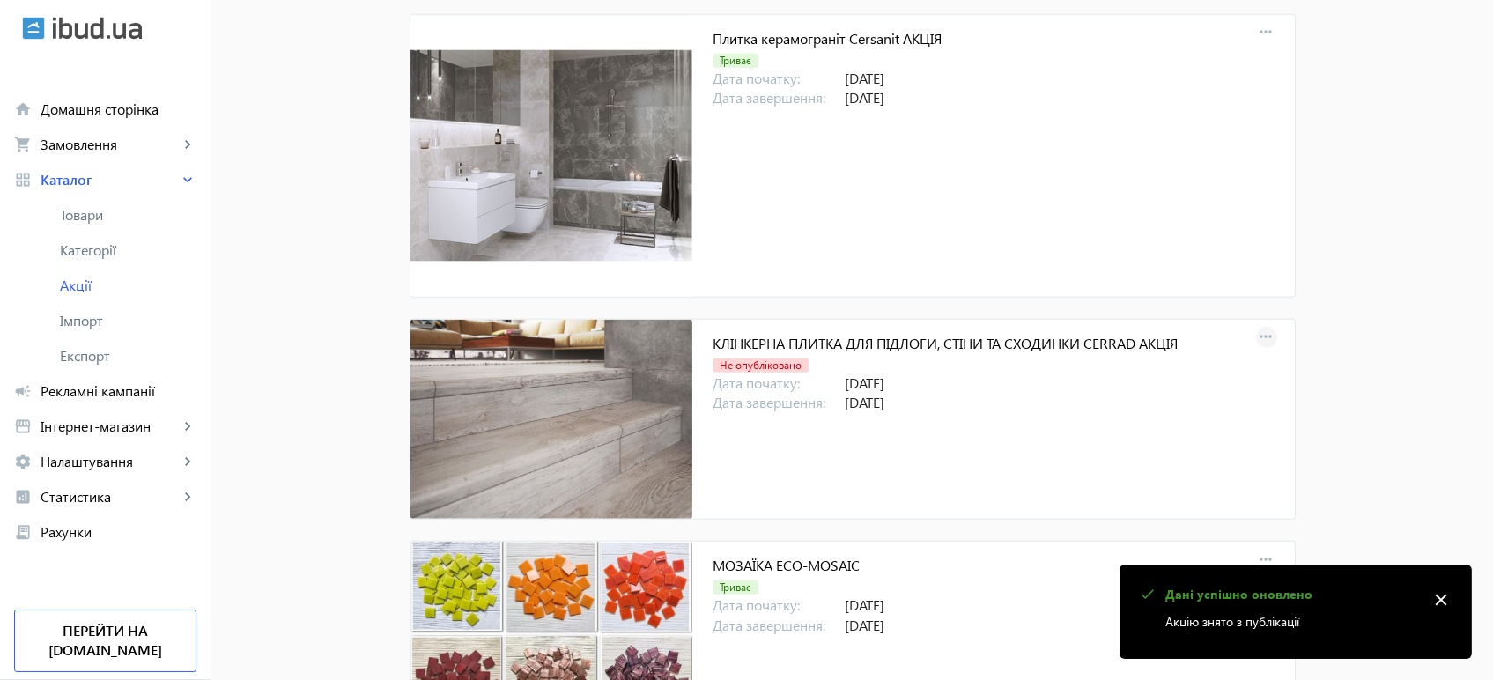
click at [1254, 331] on mat-icon "more_horiz" at bounding box center [1266, 337] width 25 height 25
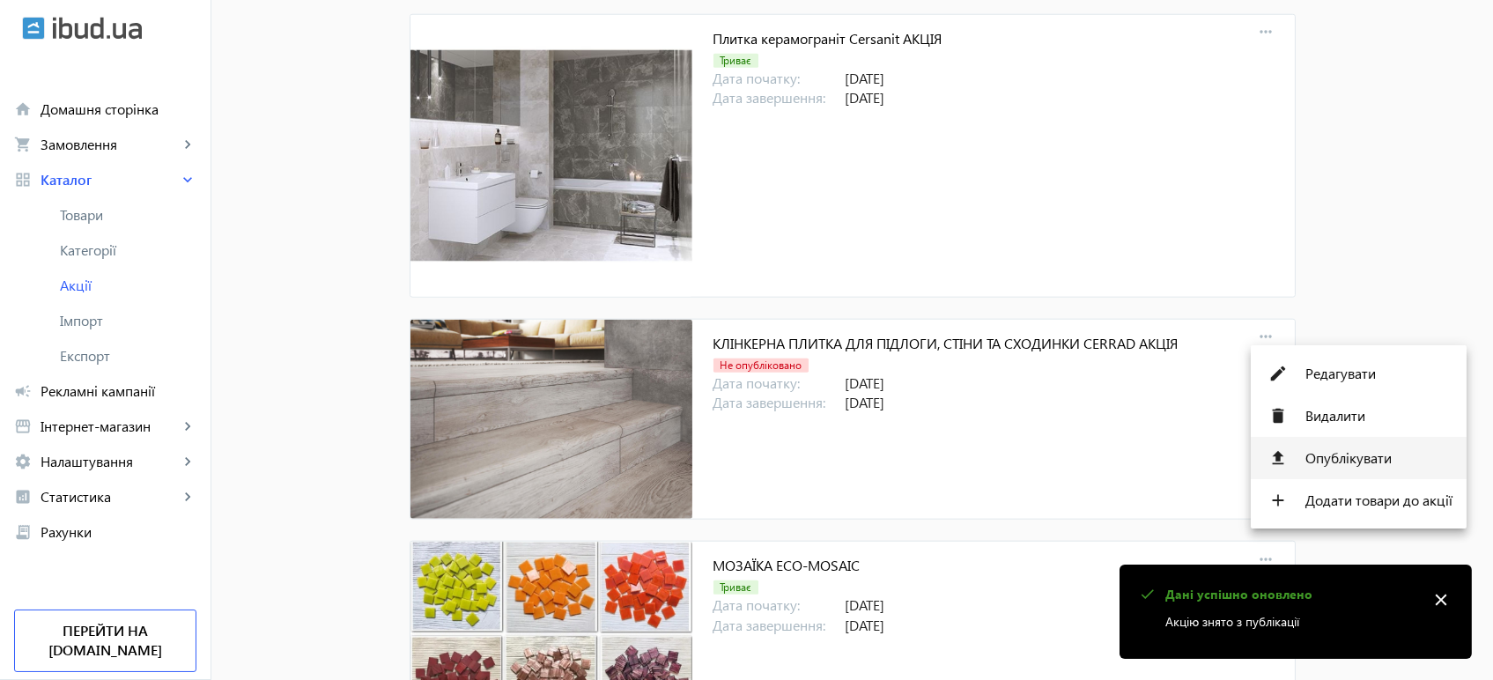
click at [1359, 461] on span "Опублікувати" at bounding box center [1378, 458] width 147 height 14
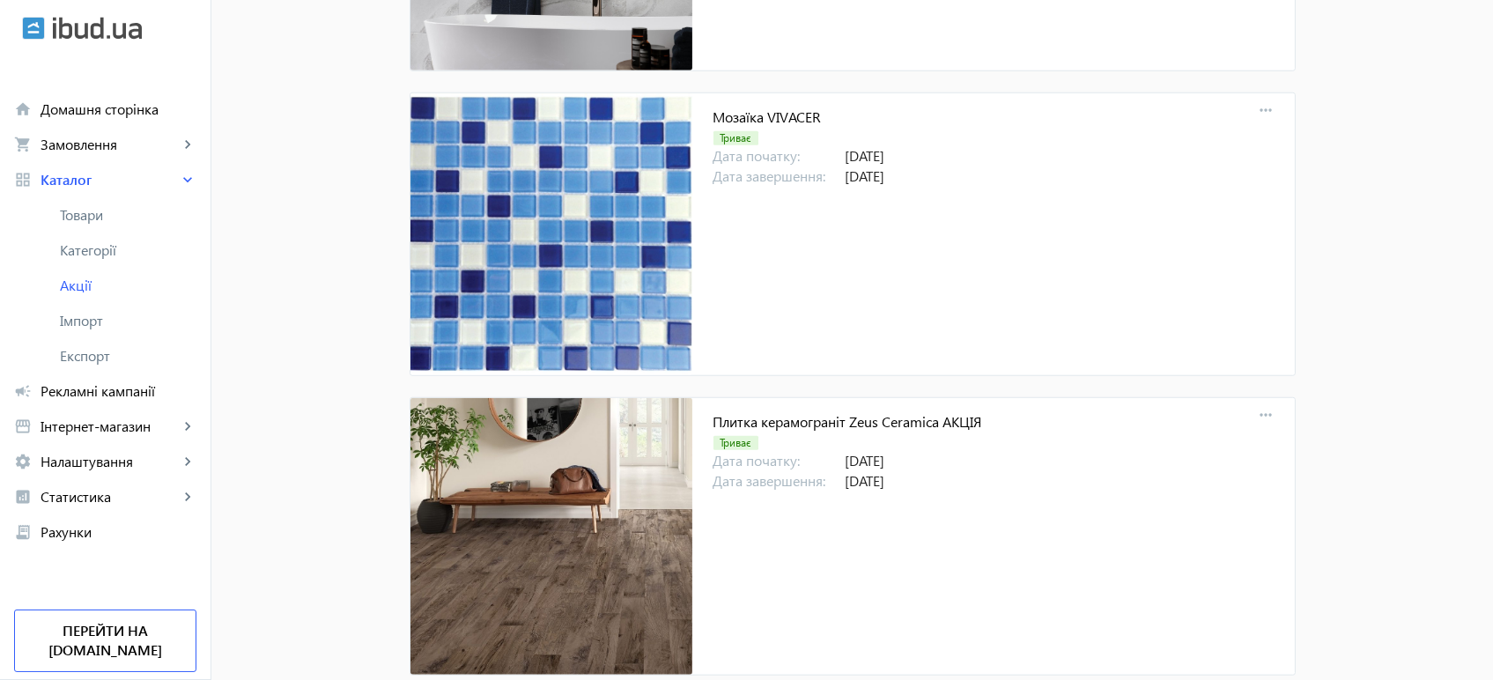
scroll to position [3252, 0]
